Goal: Find specific page/section

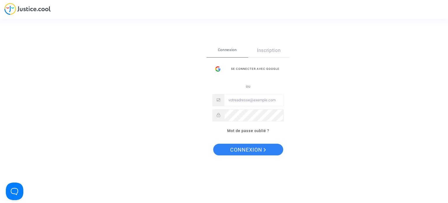
type input "[EMAIL_ADDRESS][DOMAIN_NAME]"
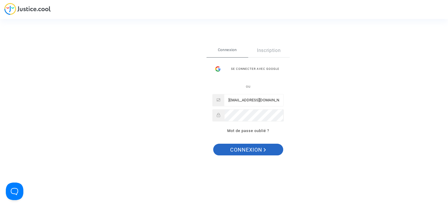
click at [256, 150] on span "Connexion" at bounding box center [248, 149] width 36 height 12
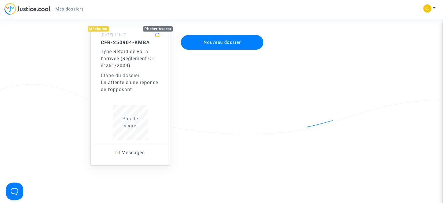
scroll to position [58, 0]
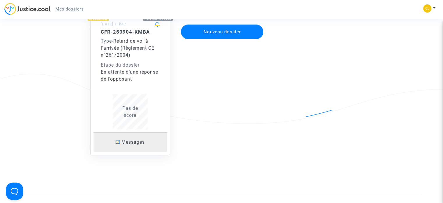
click at [140, 145] on link "Messages" at bounding box center [130, 142] width 73 height 20
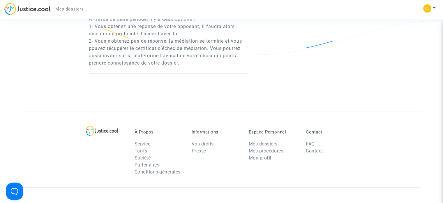
scroll to position [641, 0]
